Goal: Information Seeking & Learning: Learn about a topic

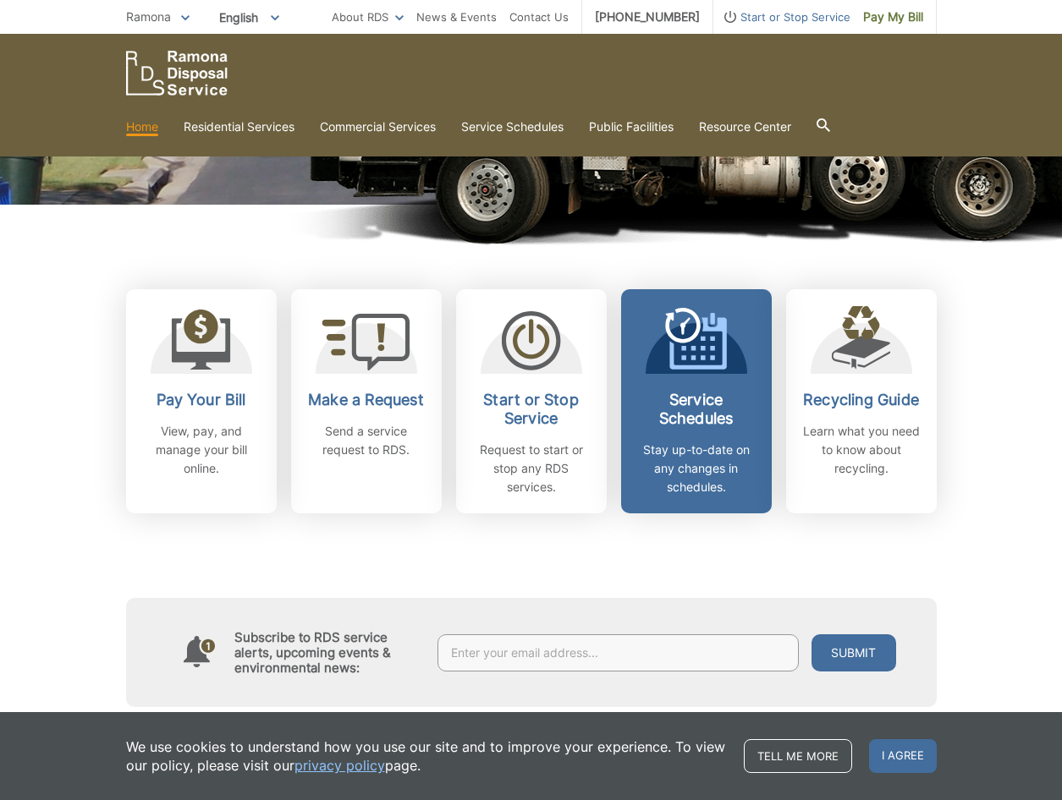
scroll to position [338, 0]
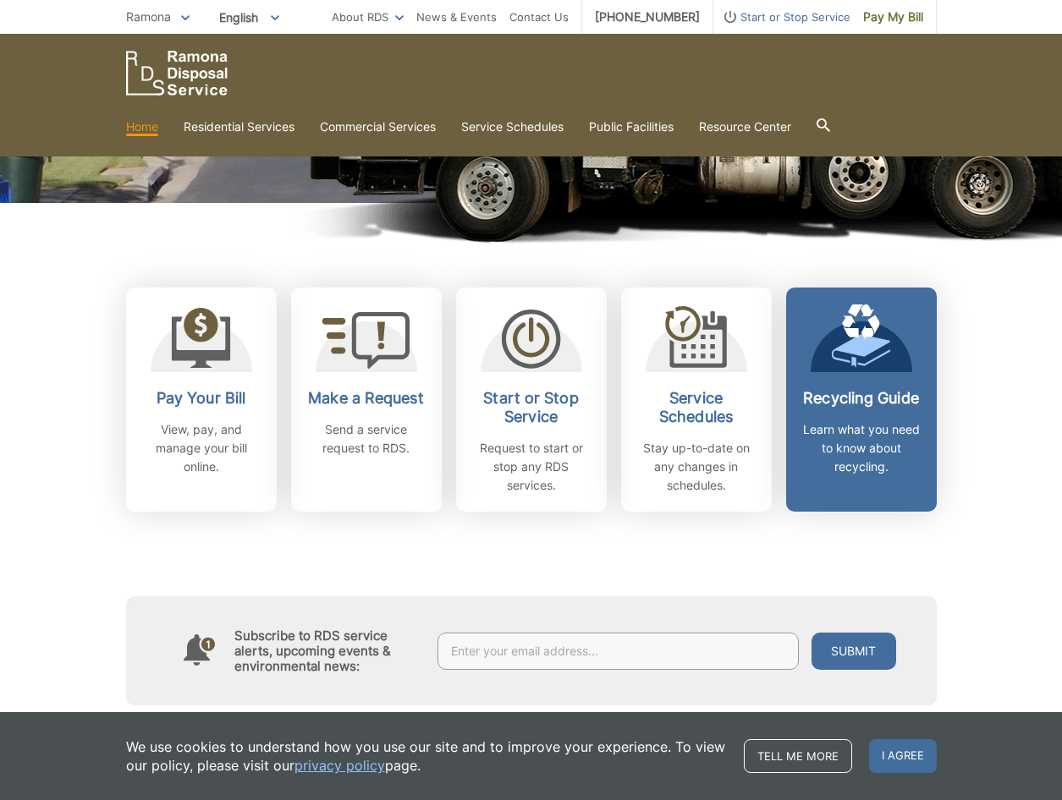
click at [897, 439] on p "Learn what you need to know about recycling." at bounding box center [861, 448] width 125 height 56
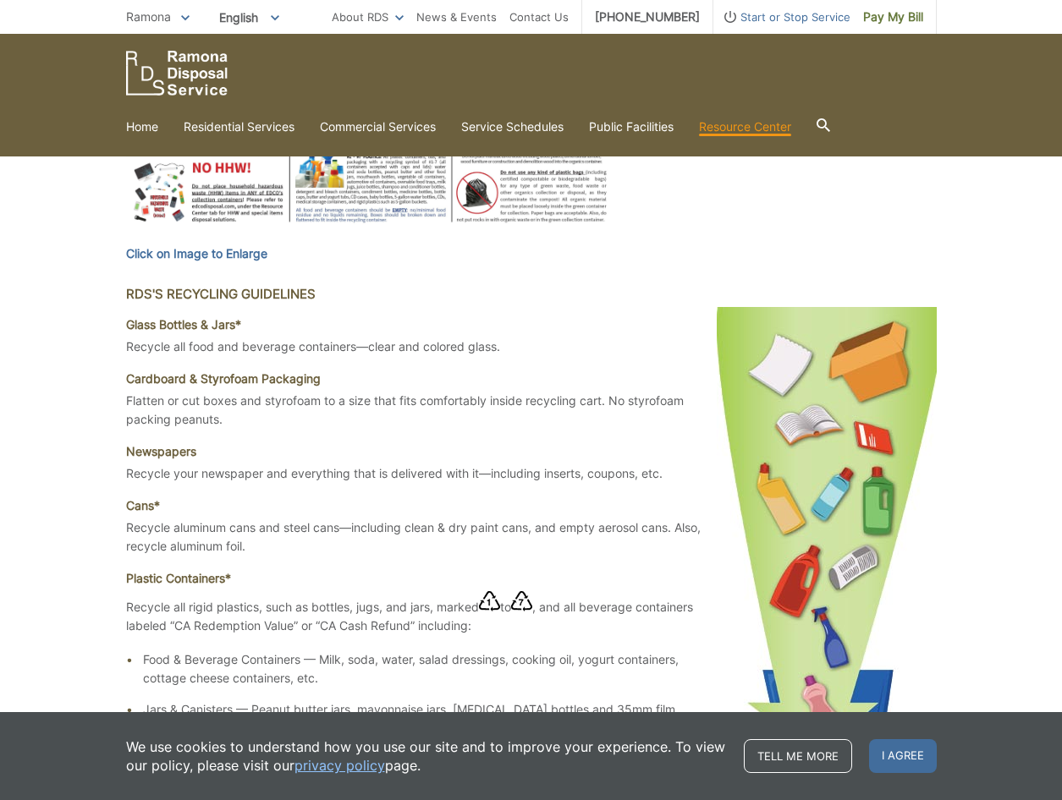
scroll to position [1015, 0]
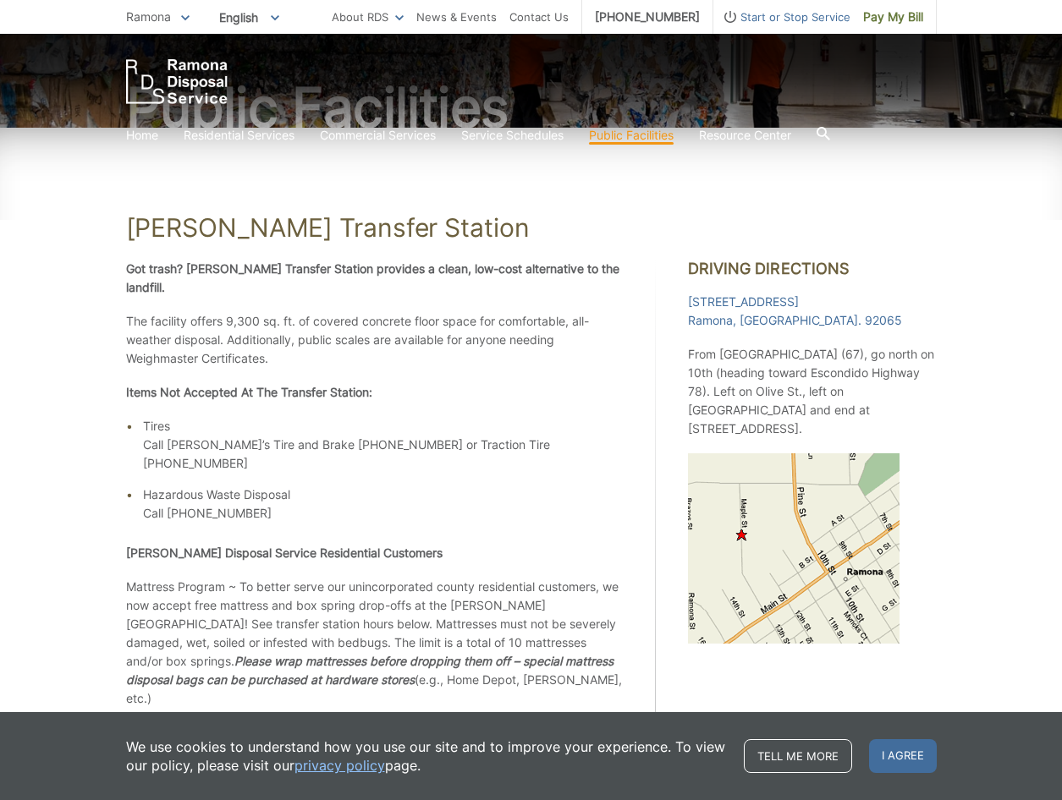
scroll to position [84, 0]
